Goal: Find specific page/section: Find specific page/section

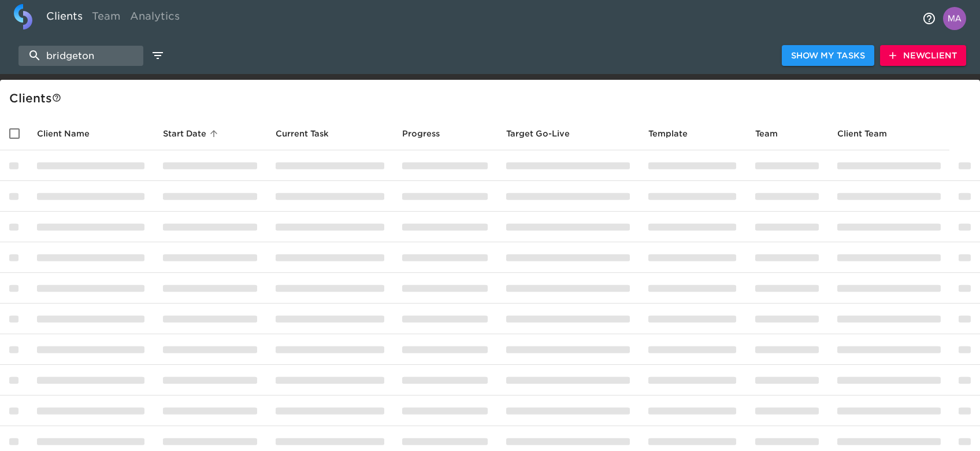
select select "10"
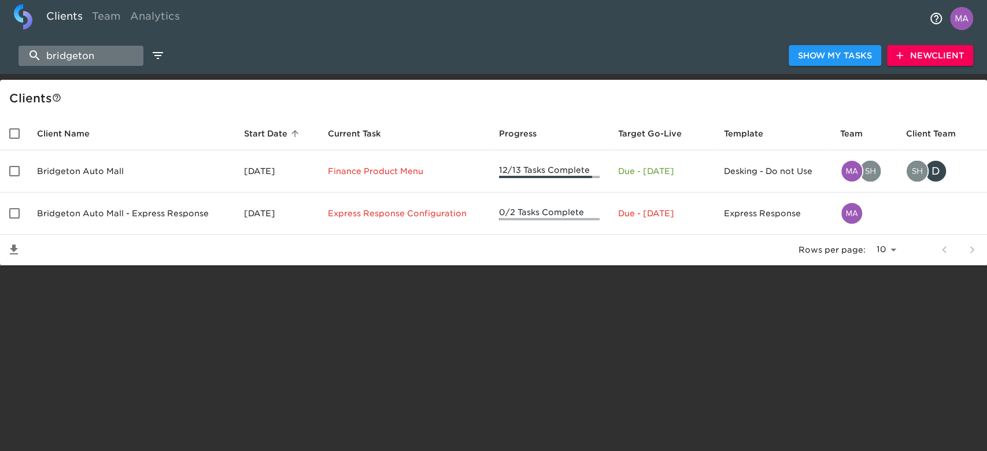
click at [95, 55] on input "bridgeton" at bounding box center [80, 56] width 125 height 20
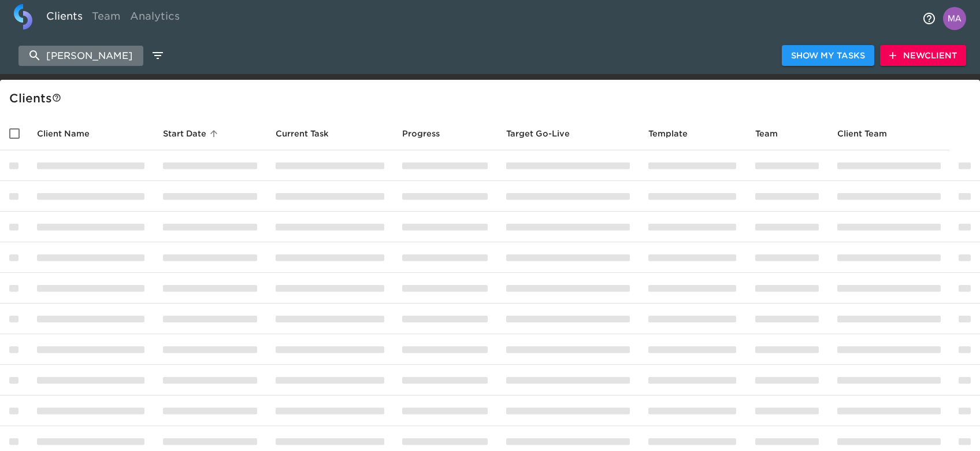
type input "[PERSON_NAME]"
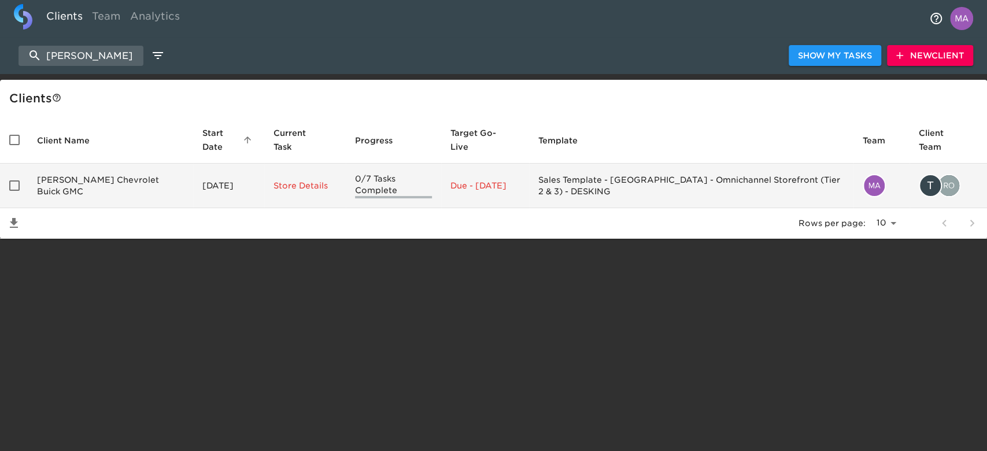
click at [89, 187] on td "[PERSON_NAME] Chevrolet Buick GMC" at bounding box center [110, 186] width 165 height 45
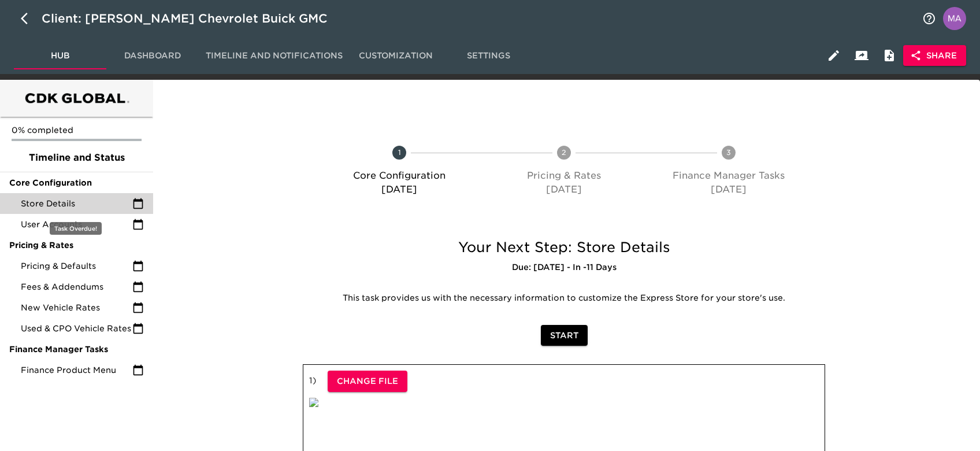
click at [68, 198] on span "Store Details" at bounding box center [77, 204] width 112 height 12
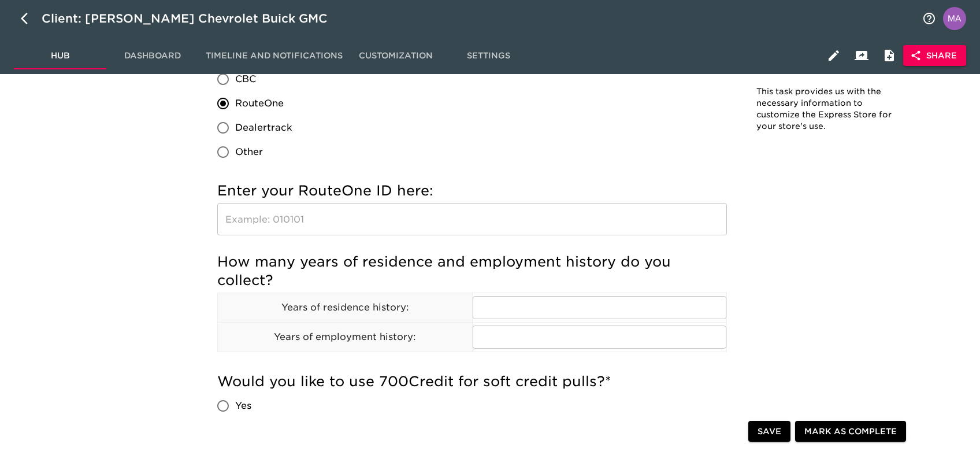
scroll to position [1156, 0]
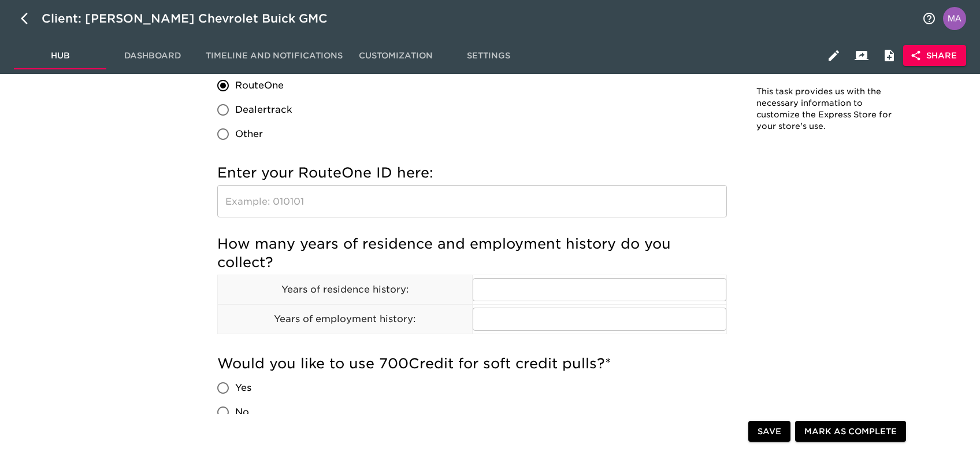
click at [270, 200] on input "text" at bounding box center [472, 201] width 510 height 32
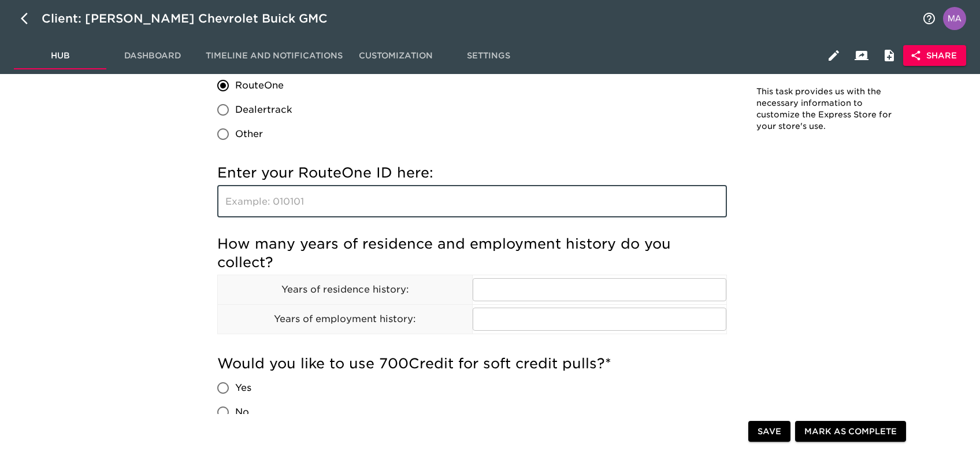
paste input "|| Automated Lead Response Integration"
type input "|| Automated Lead Response Integration"
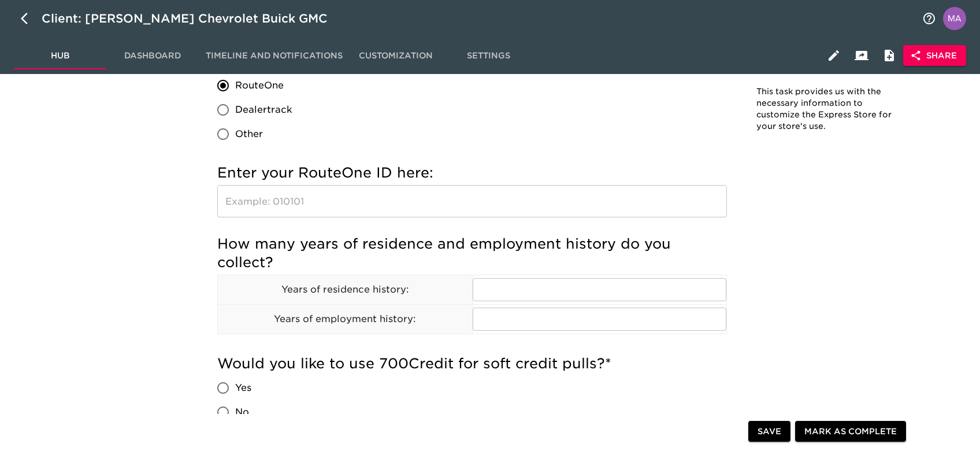
click at [404, 200] on input "text" at bounding box center [472, 201] width 510 height 32
paste input "OI1UO"
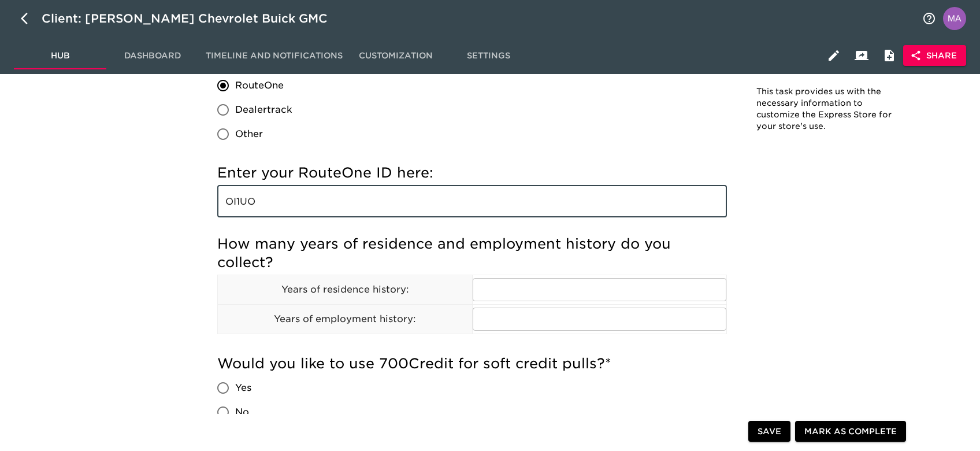
type input "OI1UO"
click at [774, 435] on span "Save" at bounding box center [770, 431] width 24 height 14
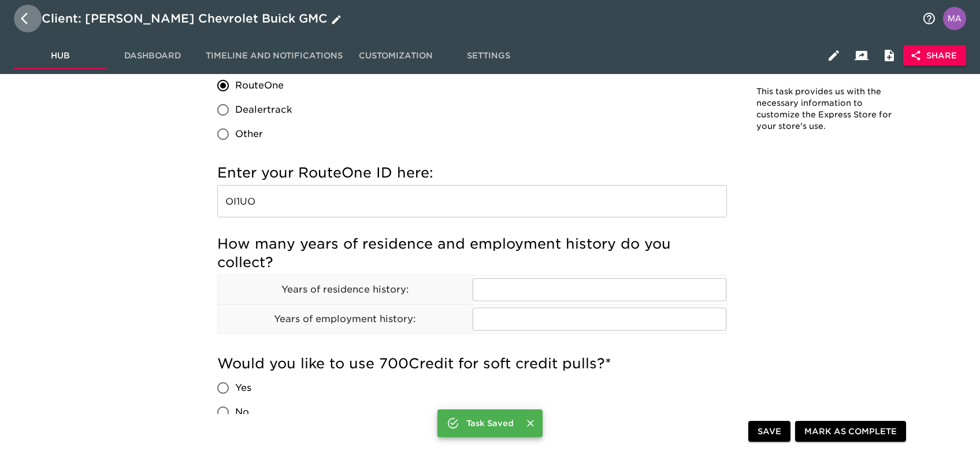
click at [21, 25] on icon "button" at bounding box center [28, 19] width 14 height 14
select select "10"
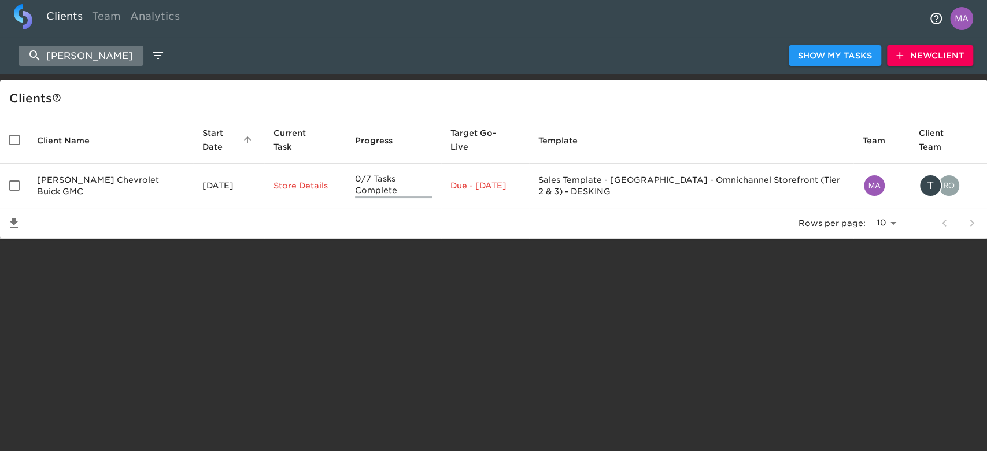
click at [67, 61] on input "[PERSON_NAME]" at bounding box center [80, 56] width 125 height 20
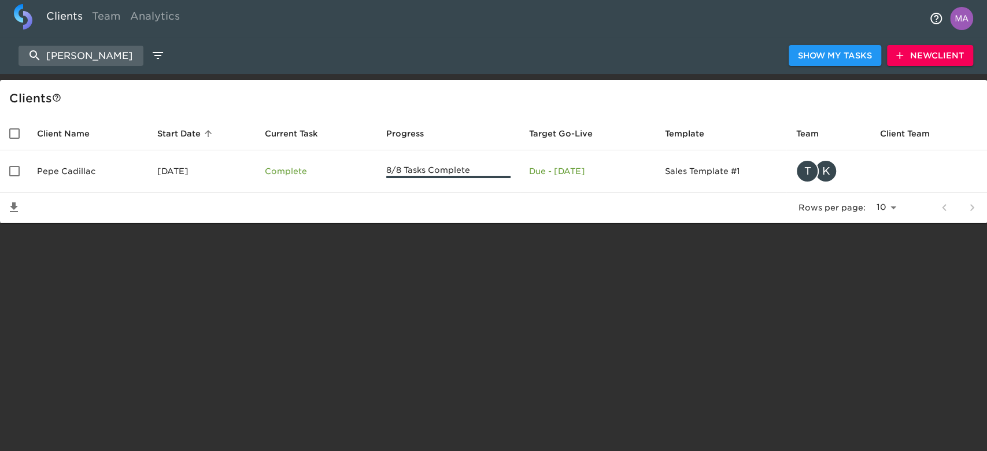
type input "[PERSON_NAME]"
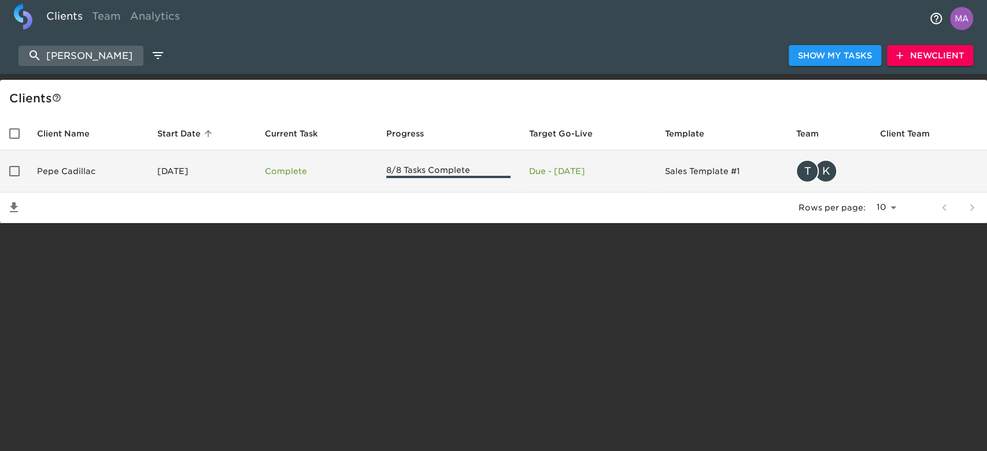
click at [84, 176] on td "Pepe Cadillac" at bounding box center [88, 171] width 120 height 42
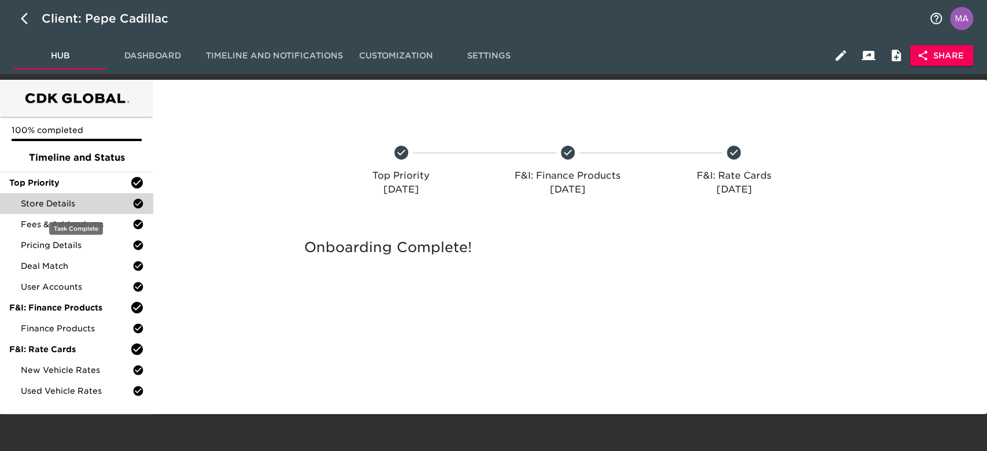
click at [86, 206] on span "Store Details" at bounding box center [77, 204] width 112 height 12
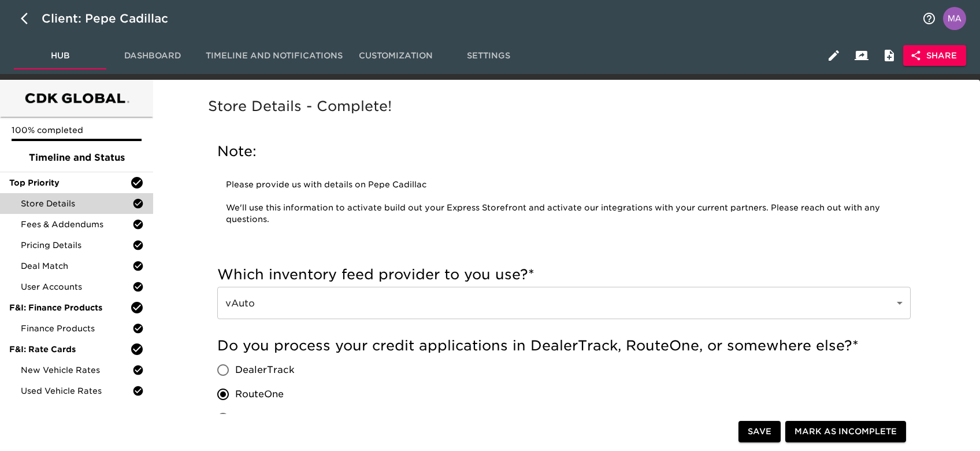
scroll to position [77, 0]
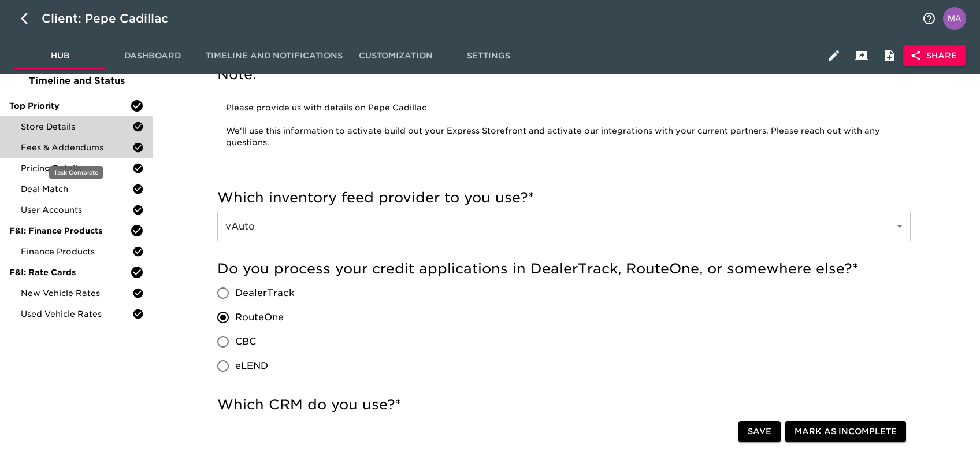
click at [78, 140] on div "Fees & Addendums" at bounding box center [76, 147] width 153 height 21
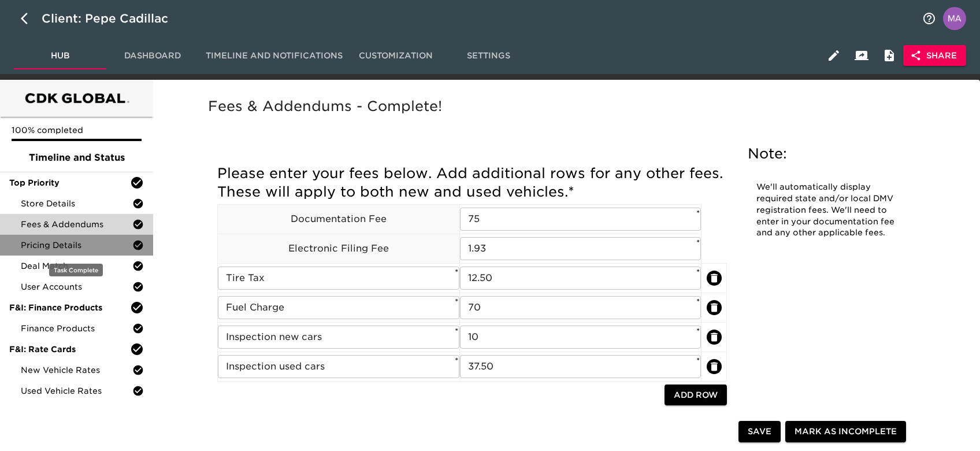
click at [72, 243] on span "Pricing Details" at bounding box center [77, 245] width 112 height 12
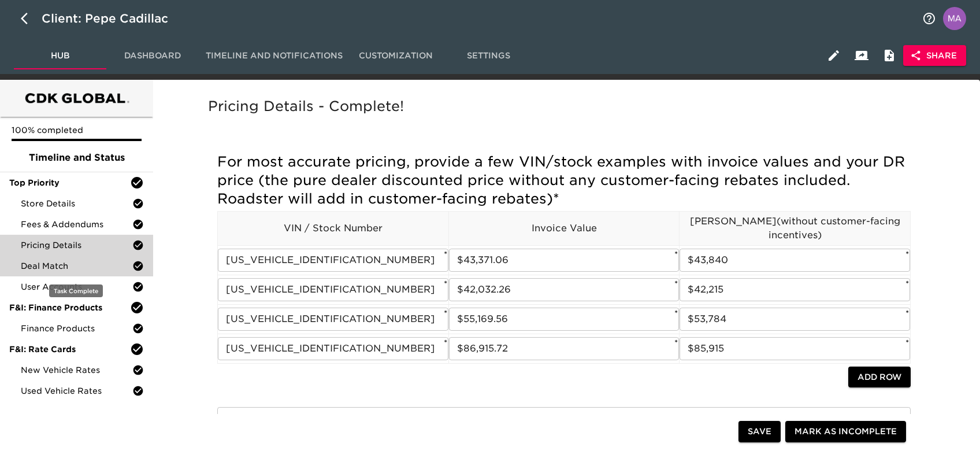
click at [80, 264] on span "Deal Match" at bounding box center [77, 266] width 112 height 12
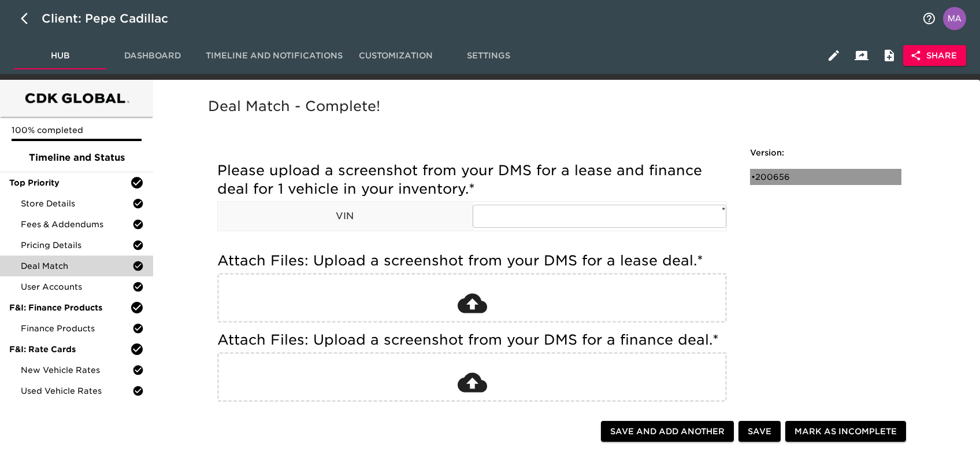
click at [785, 176] on div "• 200656" at bounding box center [817, 177] width 133 height 12
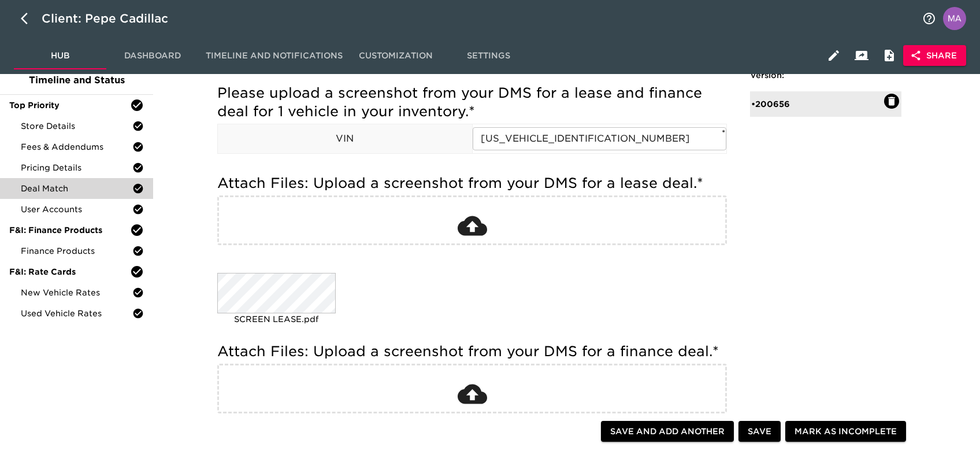
scroll to position [77, 0]
click at [86, 206] on span "User Accounts" at bounding box center [77, 210] width 112 height 12
